Goal: Task Accomplishment & Management: Manage account settings

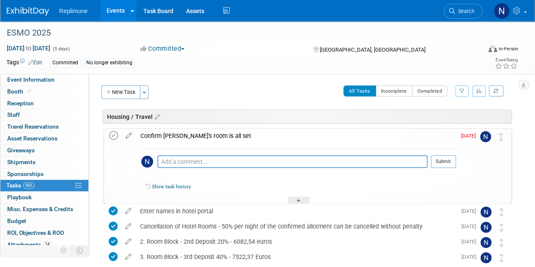
click at [114, 135] on icon at bounding box center [113, 135] width 9 height 9
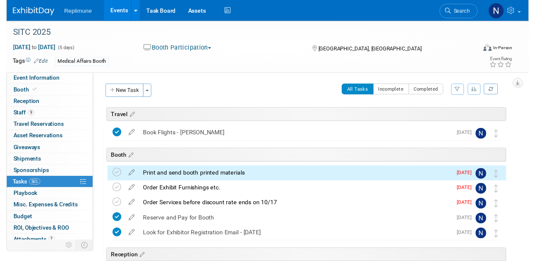
scroll to position [30, 0]
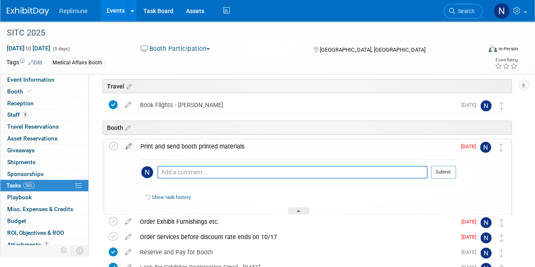
click at [130, 145] on icon at bounding box center [128, 144] width 15 height 11
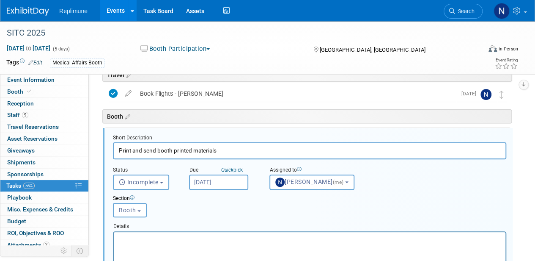
scroll to position [45, 0]
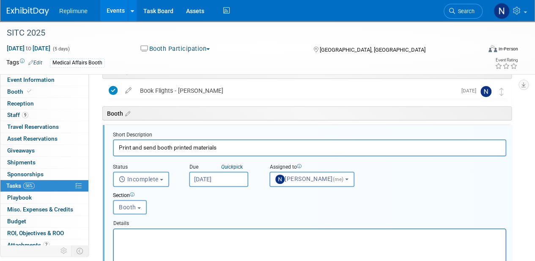
click at [215, 175] on input "[DATE]" at bounding box center [218, 178] width 59 height 15
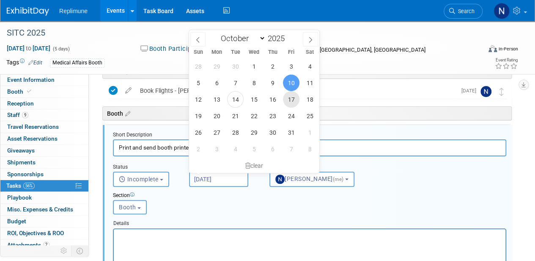
click at [288, 98] on span "17" at bounding box center [291, 99] width 16 height 16
type input "Oct 17, 2025"
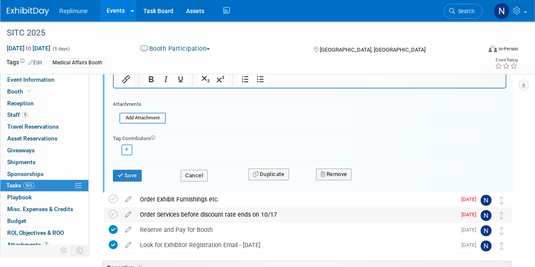
scroll to position [256, 0]
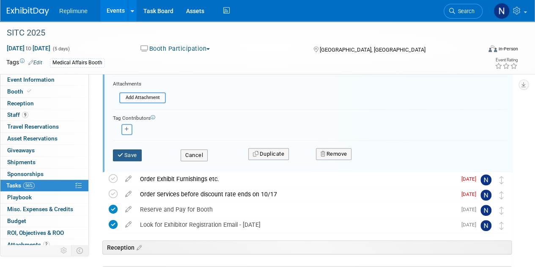
click at [114, 155] on button "Save" at bounding box center [127, 155] width 29 height 12
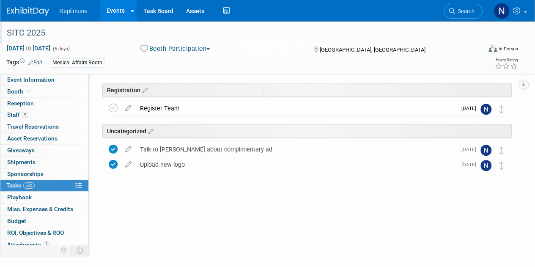
scroll to position [213, 0]
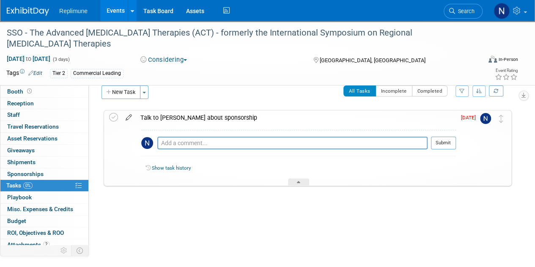
click at [129, 116] on icon at bounding box center [128, 115] width 15 height 11
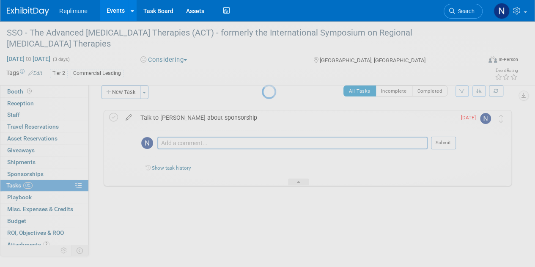
select select "9"
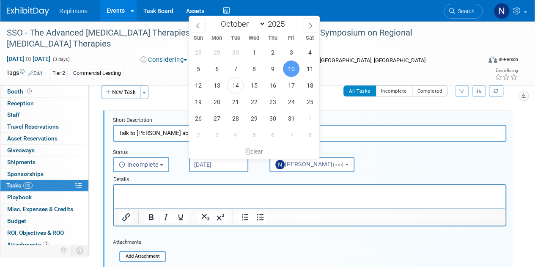
click at [218, 166] on input "[DATE]" at bounding box center [218, 164] width 59 height 15
click at [295, 121] on span "31" at bounding box center [291, 118] width 16 height 16
type input "Oct 31, 2025"
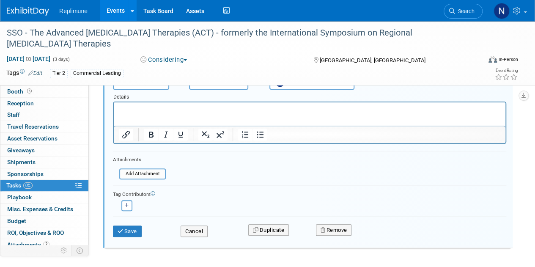
scroll to position [85, 0]
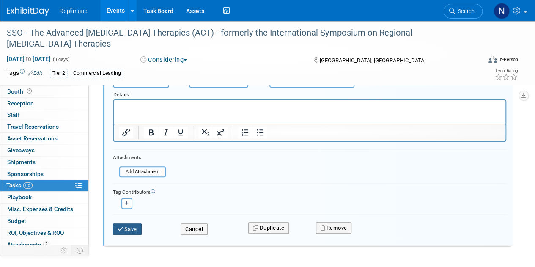
click at [126, 229] on button "Save" at bounding box center [127, 229] width 29 height 12
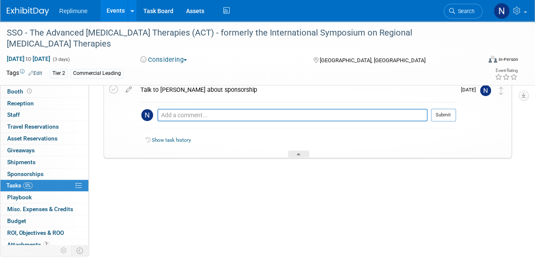
scroll to position [0, 0]
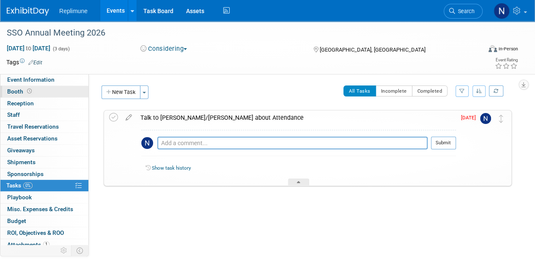
click at [20, 91] on span "Booth" at bounding box center [20, 91] width 26 height 7
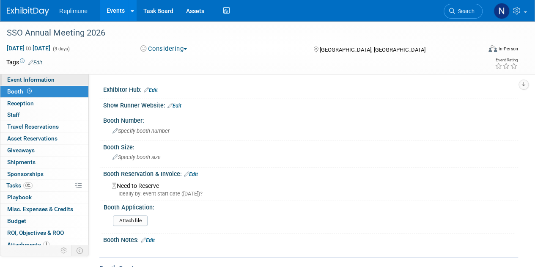
click at [32, 77] on span "Event Information" at bounding box center [30, 79] width 47 height 7
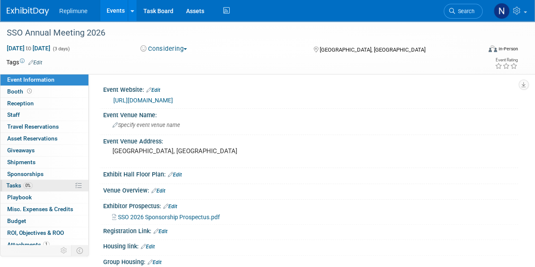
click at [8, 183] on span "Tasks 0%" at bounding box center [19, 185] width 26 height 7
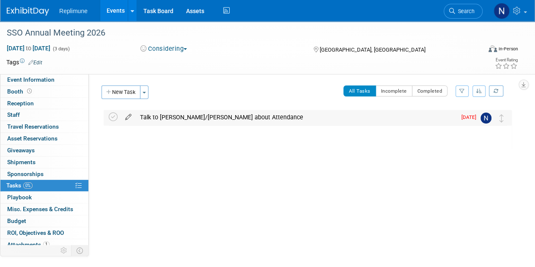
click at [126, 116] on icon at bounding box center [128, 115] width 15 height 11
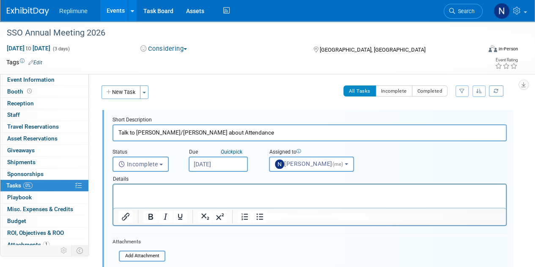
click at [216, 162] on input "[DATE]" at bounding box center [218, 164] width 59 height 15
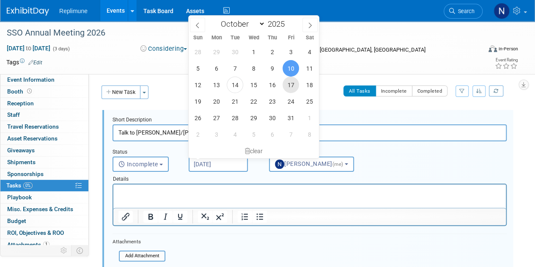
click at [294, 86] on span "17" at bounding box center [291, 85] width 16 height 16
type input "Oct 17, 2025"
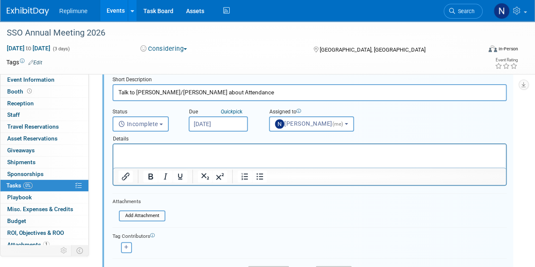
scroll to position [85, 0]
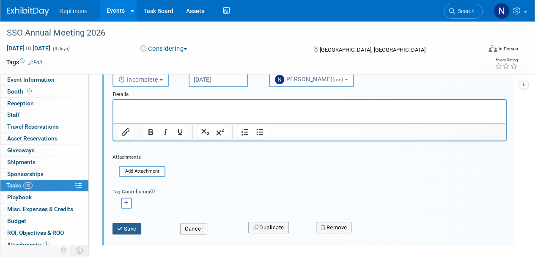
click at [125, 226] on button "Save" at bounding box center [127, 229] width 29 height 12
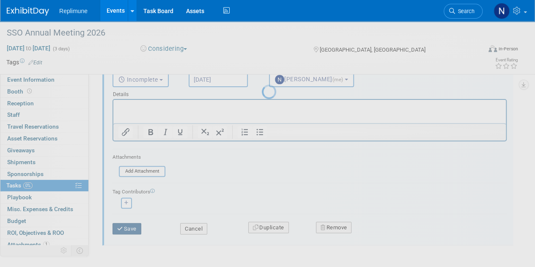
scroll to position [57, 0]
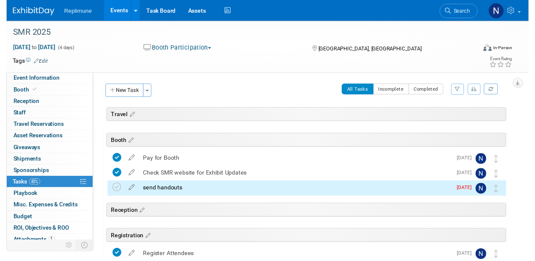
scroll to position [46, 0]
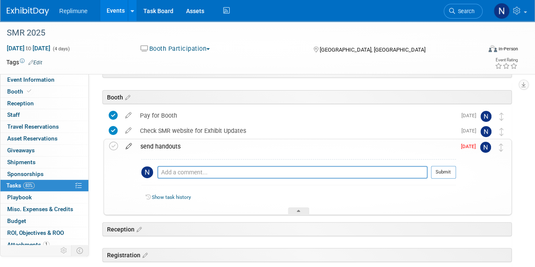
click at [127, 145] on icon at bounding box center [128, 144] width 15 height 11
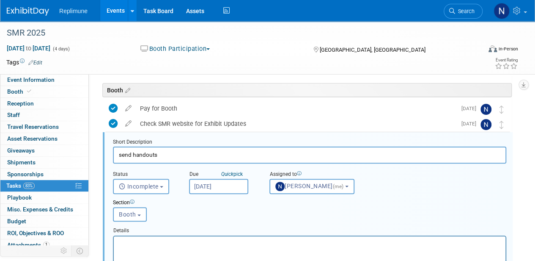
scroll to position [60, 0]
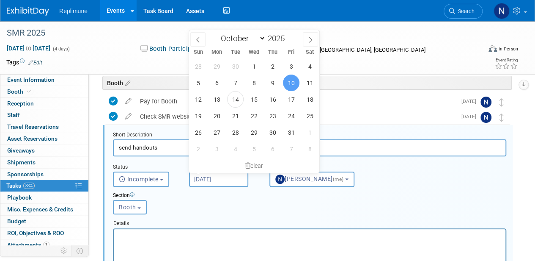
click at [213, 175] on input "[DATE]" at bounding box center [218, 178] width 59 height 15
click at [254, 101] on span "15" at bounding box center [254, 99] width 16 height 16
type input "[DATE]"
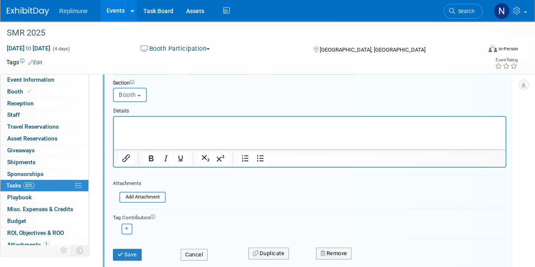
scroll to position [187, 0]
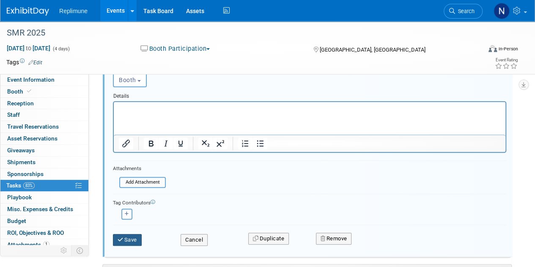
click at [132, 237] on button "Save" at bounding box center [127, 240] width 29 height 12
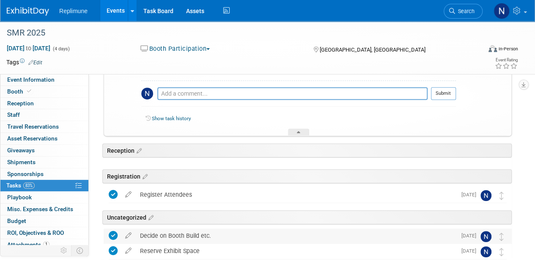
scroll to position [82, 0]
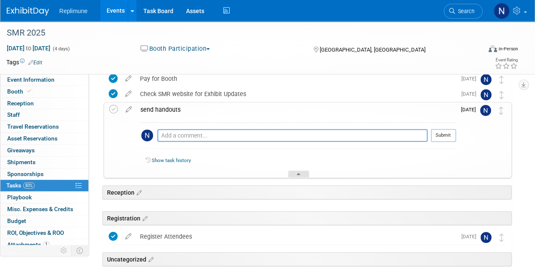
click at [300, 175] on icon at bounding box center [298, 175] width 3 height 5
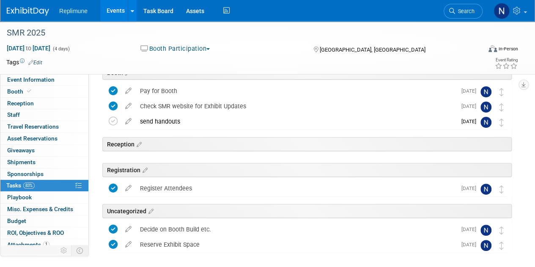
scroll to position [40, 0]
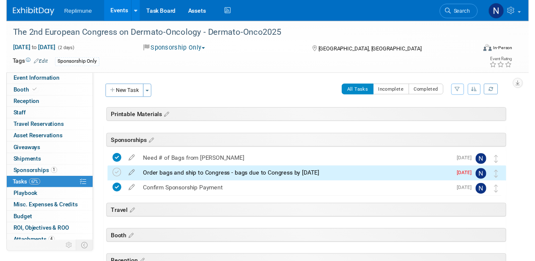
scroll to position [30, 0]
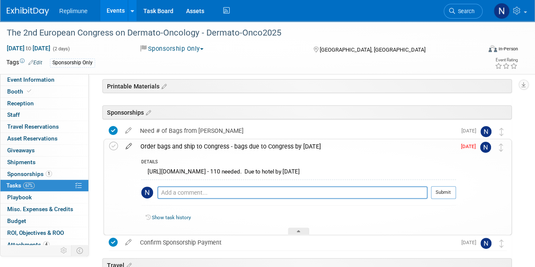
click at [130, 145] on icon at bounding box center [128, 144] width 15 height 11
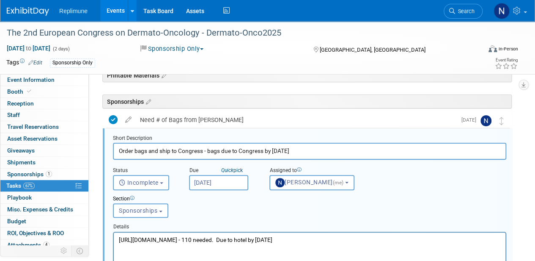
scroll to position [45, 0]
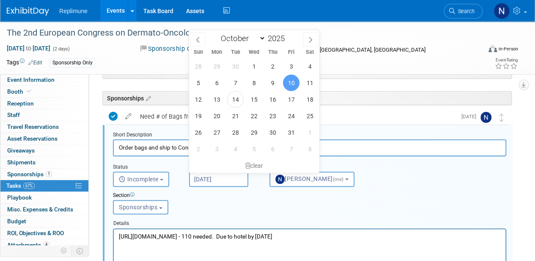
click at [228, 178] on input "[DATE]" at bounding box center [218, 178] width 59 height 15
click at [255, 99] on span "15" at bounding box center [254, 99] width 16 height 16
type input "[DATE]"
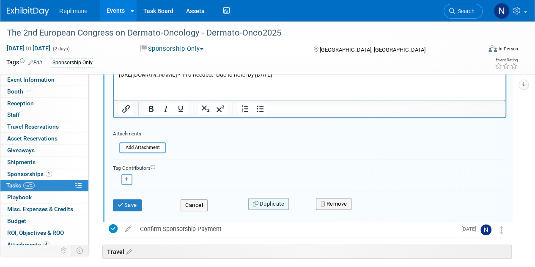
scroll to position [214, 0]
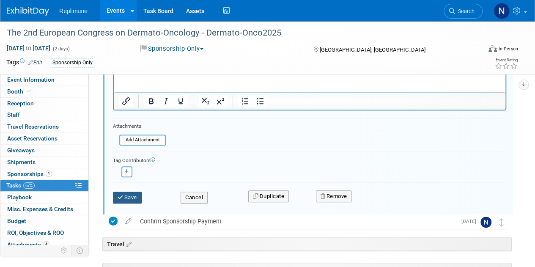
click at [118, 200] on button "Save" at bounding box center [127, 198] width 29 height 12
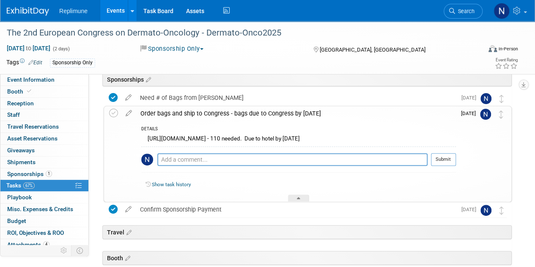
scroll to position [25, 0]
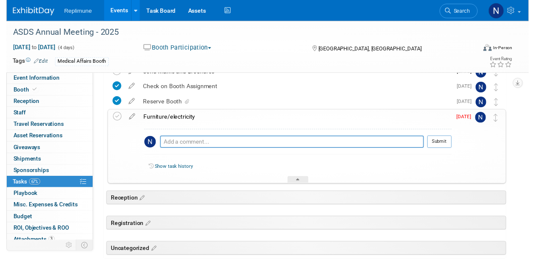
scroll to position [82, 0]
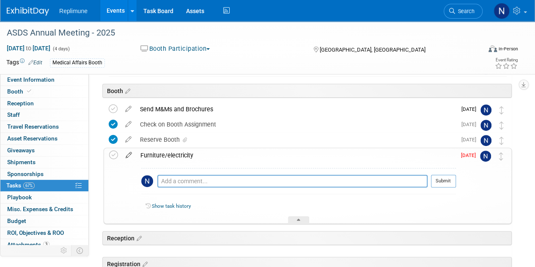
click at [128, 154] on icon at bounding box center [128, 153] width 15 height 11
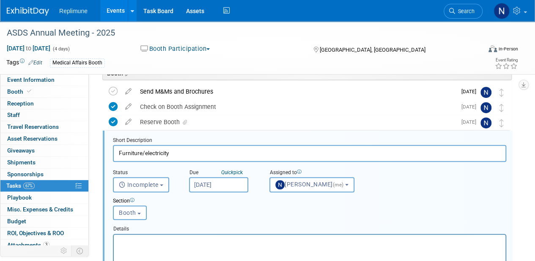
scroll to position [106, 0]
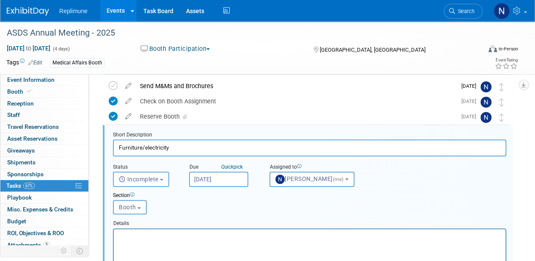
click at [225, 177] on input "Oct 10, 2025" at bounding box center [218, 178] width 59 height 15
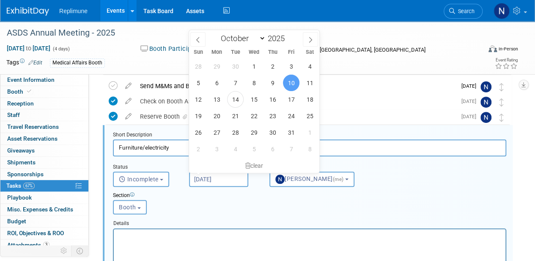
click at [299, 93] on div "28 29 30 1 2 3 4 5 6 7 8 9 10 11 12 13 14 15 16 17 18 19 20 21 22 23 24 25 26 2…" at bounding box center [254, 107] width 130 height 99
click at [289, 96] on span "17" at bounding box center [291, 99] width 16 height 16
type input "Oct 17, 2025"
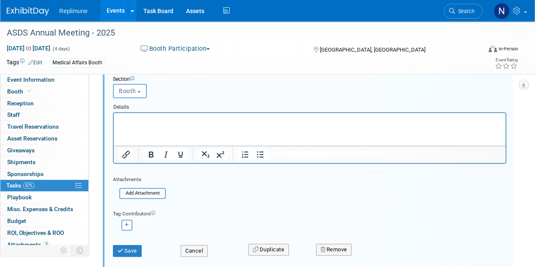
scroll to position [275, 0]
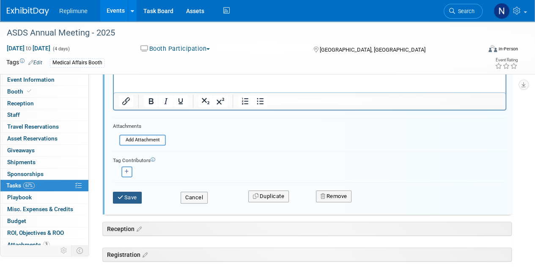
click at [129, 197] on button "Save" at bounding box center [127, 198] width 29 height 12
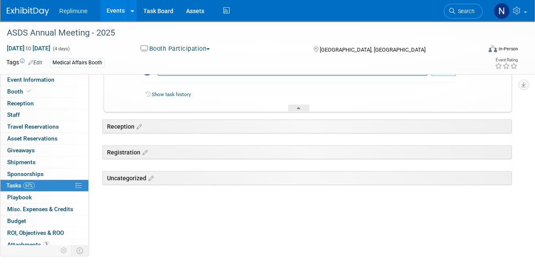
scroll to position [167, 0]
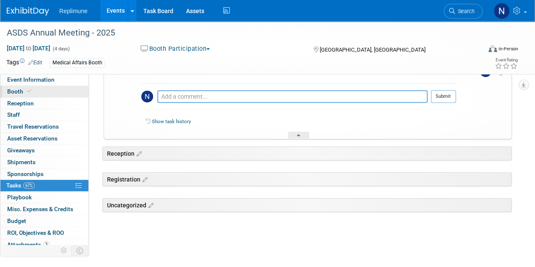
click at [13, 91] on span "Booth" at bounding box center [20, 91] width 26 height 7
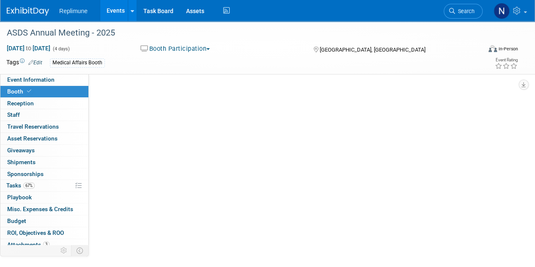
scroll to position [0, 0]
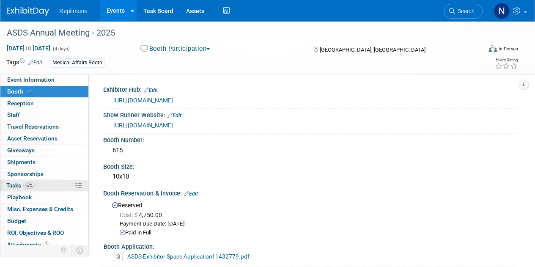
click at [14, 184] on span "Tasks 67%" at bounding box center [20, 185] width 28 height 7
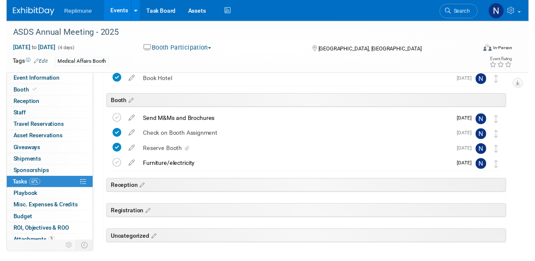
scroll to position [85, 0]
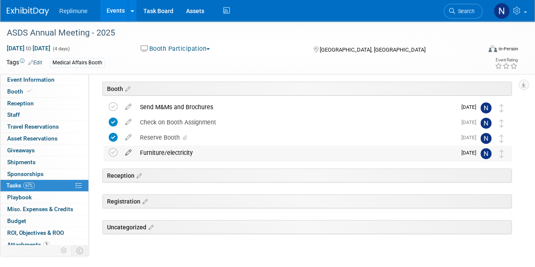
click at [131, 151] on icon at bounding box center [128, 151] width 15 height 11
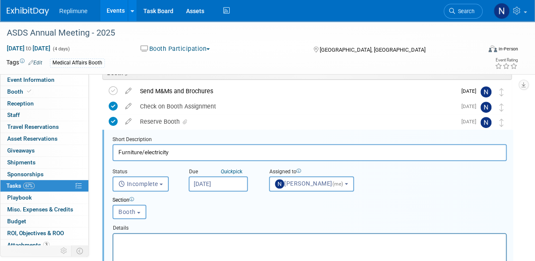
scroll to position [106, 0]
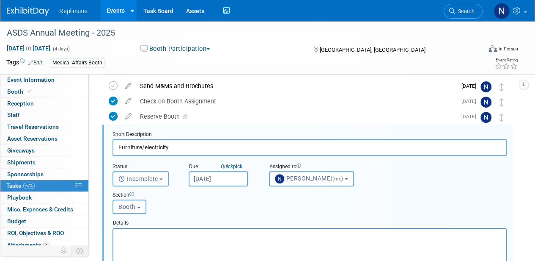
click at [208, 177] on input "Oct 17, 2025" at bounding box center [218, 178] width 59 height 15
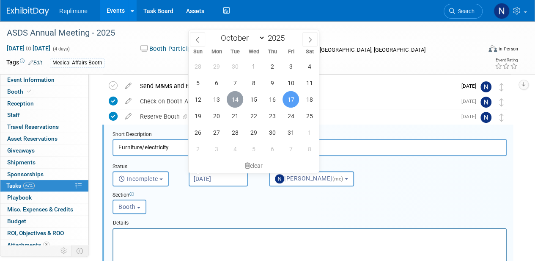
click at [231, 97] on span "14" at bounding box center [235, 99] width 16 height 16
type input "Oct 14, 2025"
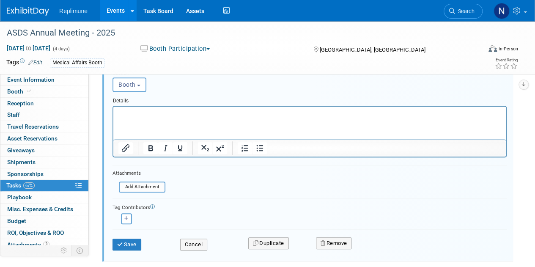
scroll to position [275, 0]
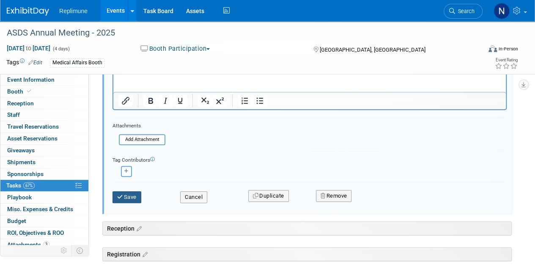
click at [122, 198] on button "Save" at bounding box center [127, 197] width 29 height 12
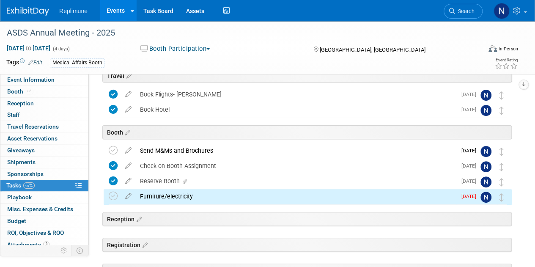
scroll to position [0, 0]
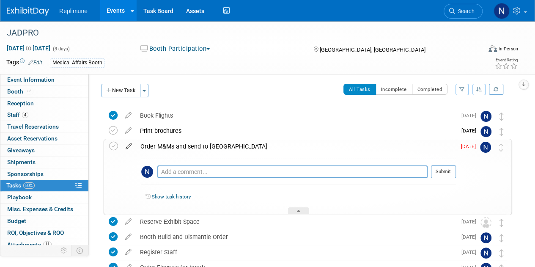
click at [127, 145] on icon at bounding box center [128, 144] width 15 height 11
select select "9"
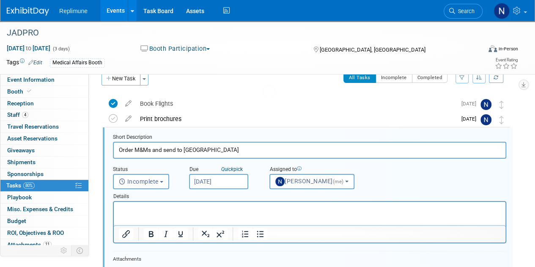
scroll to position [16, 0]
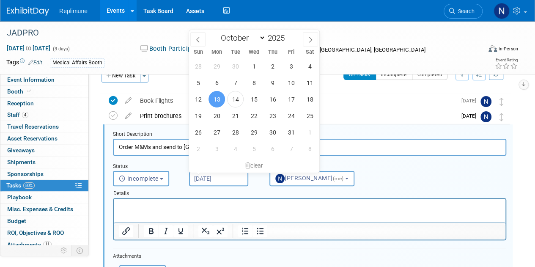
click at [208, 176] on input "[DATE]" at bounding box center [218, 178] width 59 height 15
click at [256, 100] on span "15" at bounding box center [254, 99] width 16 height 16
type input "Oct 15, 2025"
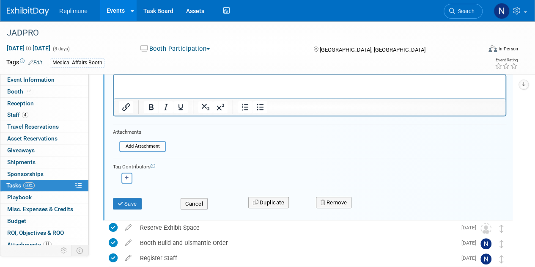
scroll to position [143, 0]
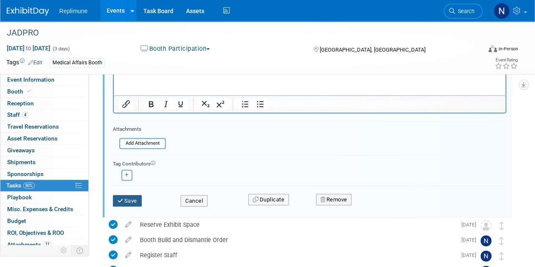
click at [125, 198] on button "Save" at bounding box center [127, 201] width 29 height 12
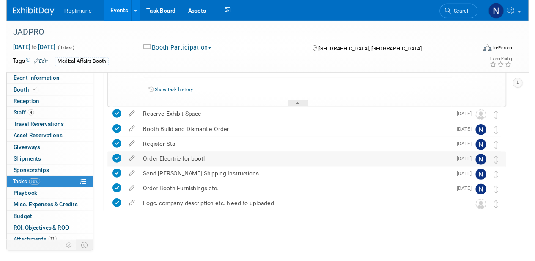
scroll to position [0, 0]
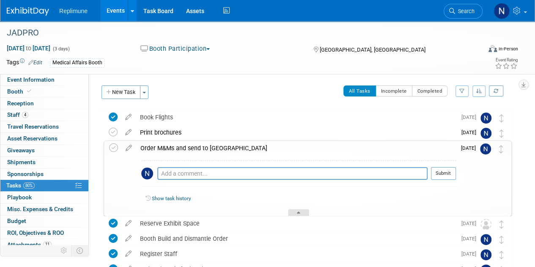
click at [301, 210] on div at bounding box center [298, 212] width 21 height 7
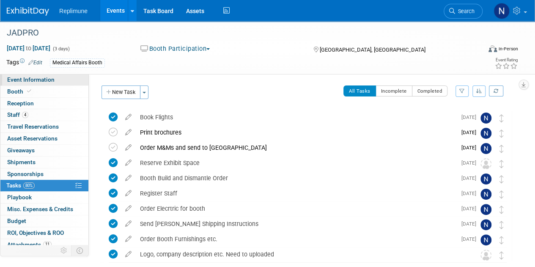
click at [41, 82] on span "Event Information" at bounding box center [30, 79] width 47 height 7
